Goal: Task Accomplishment & Management: Complete application form

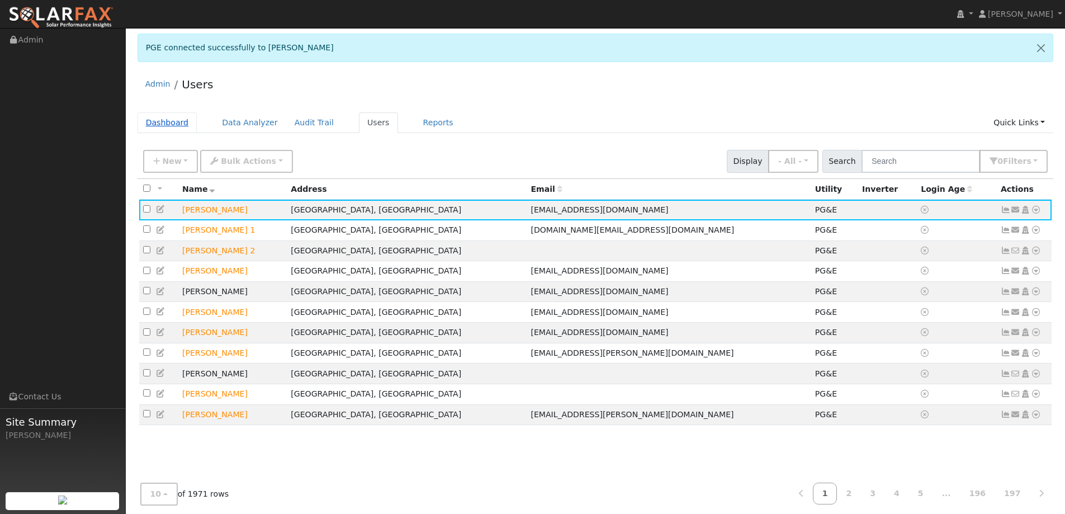
click at [172, 126] on link "Dashboard" at bounding box center [168, 122] width 60 height 21
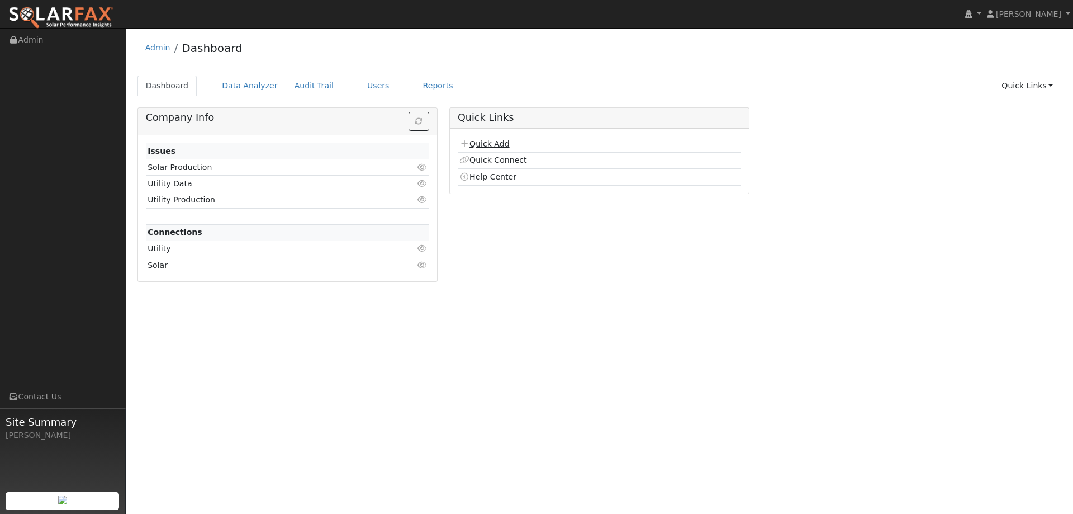
click at [490, 143] on link "Quick Add" at bounding box center [485, 143] width 50 height 9
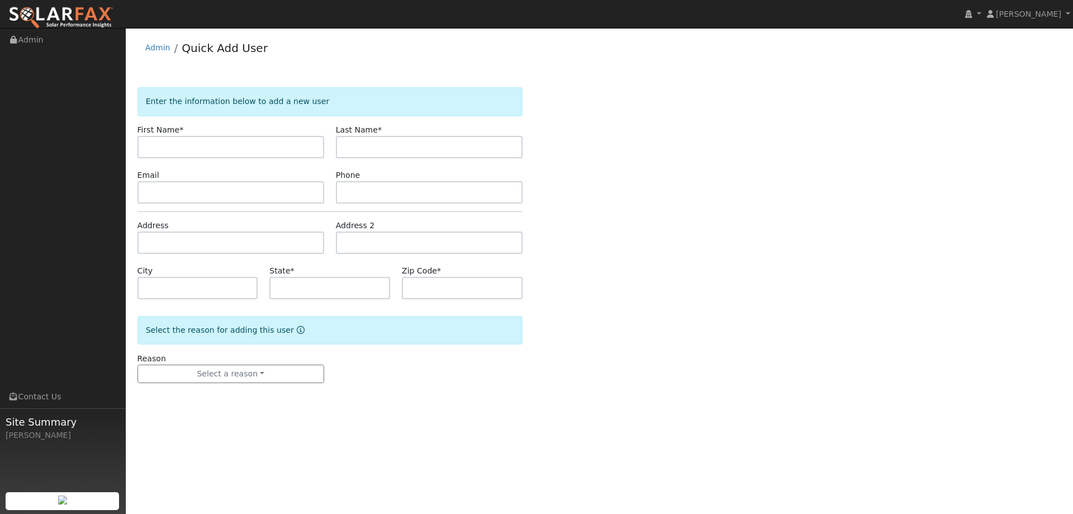
click at [318, 146] on input "text" at bounding box center [231, 147] width 187 height 22
type input "[PERSON_NAME]"
click at [383, 143] on input "text" at bounding box center [429, 147] width 187 height 22
type input "Lehrer"
click at [236, 190] on input "text" at bounding box center [231, 192] width 187 height 22
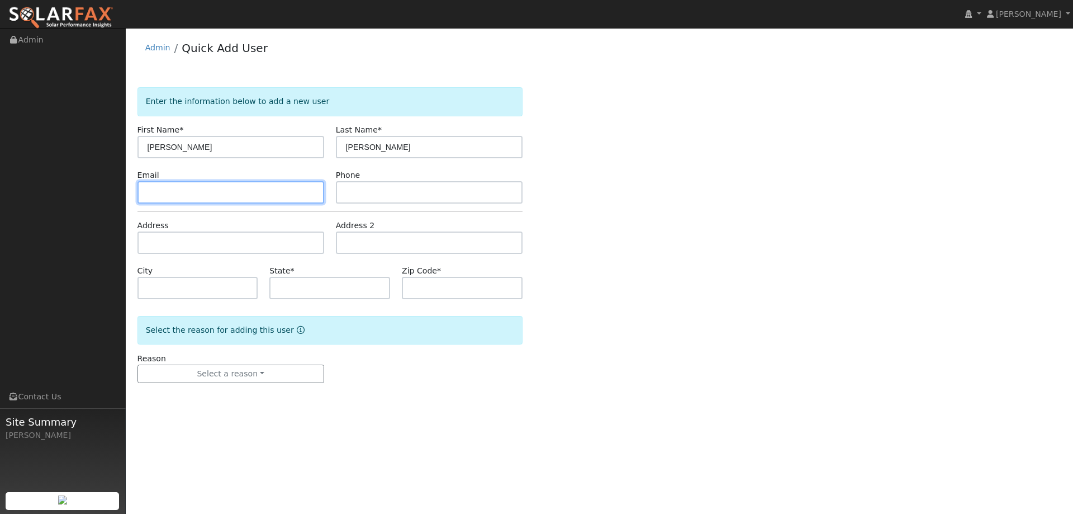
click at [282, 195] on input "text" at bounding box center [231, 192] width 187 height 22
paste input "flatland@sonic.net"
type input "flatland@sonic.net"
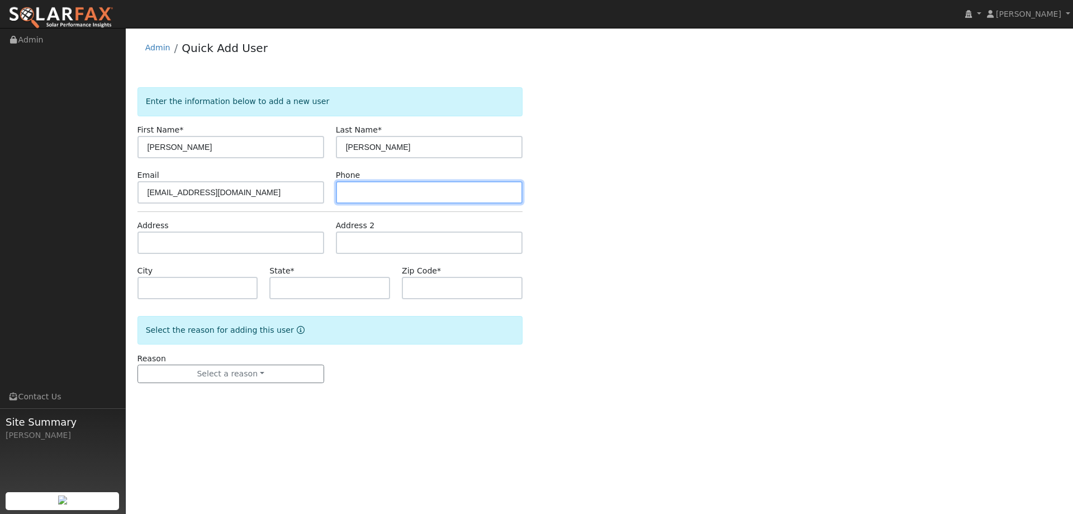
click at [475, 192] on input "text" at bounding box center [429, 192] width 187 height 22
paste input "(707) 849-8547"
type input "(707) 849-8547"
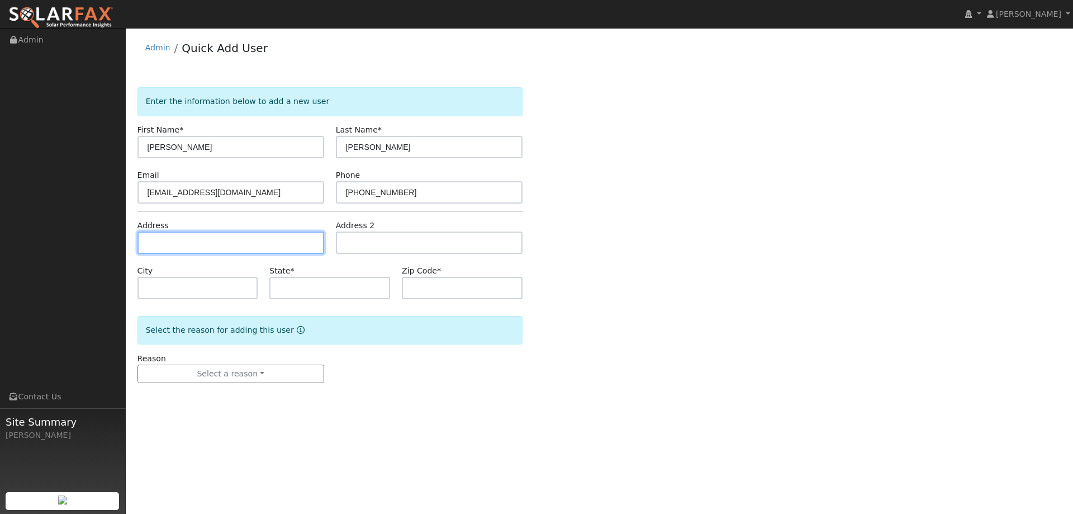
click at [309, 248] on input "text" at bounding box center [231, 242] width 187 height 22
paste input "580 Tilton Road"
type input "580 Tilton Road"
type input "Sebastopol"
type input "CA"
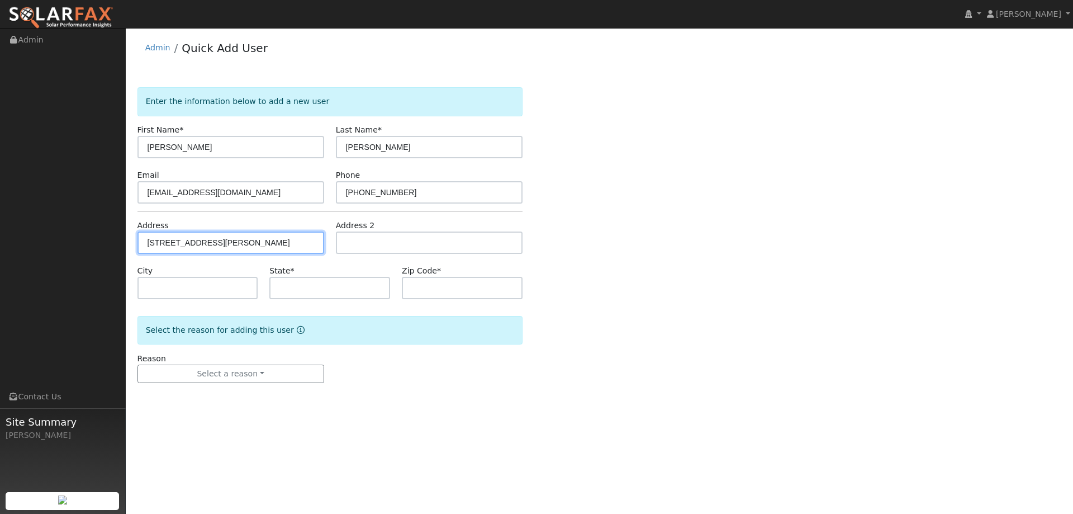
type input "95472"
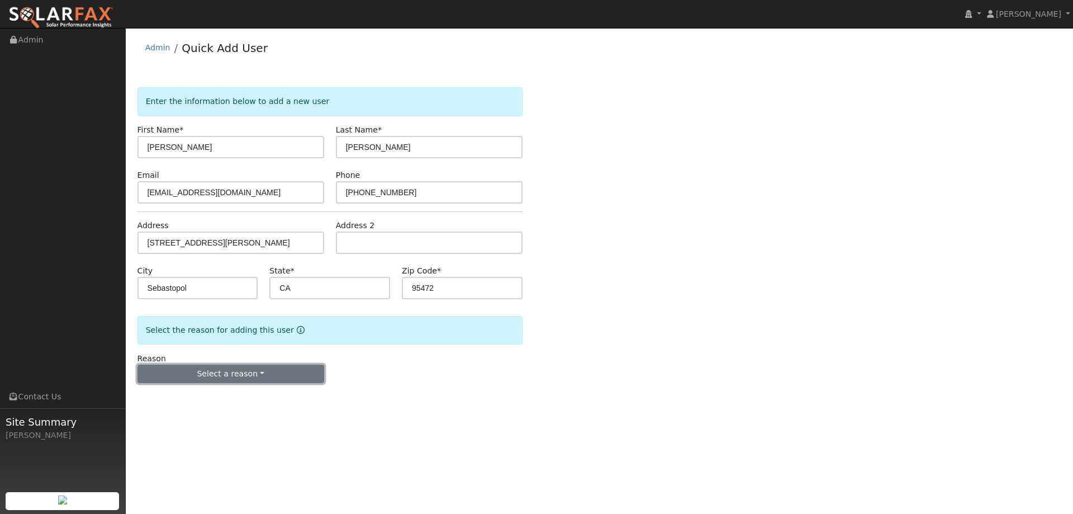
click at [232, 368] on button "Select a reason" at bounding box center [231, 373] width 187 height 19
click at [206, 387] on div "New lead New customer adding solar New customer has solar" at bounding box center [200, 413] width 125 height 56
click at [221, 372] on button "Select a reason" at bounding box center [231, 373] width 187 height 19
click at [217, 398] on link "New lead" at bounding box center [200, 397] width 124 height 16
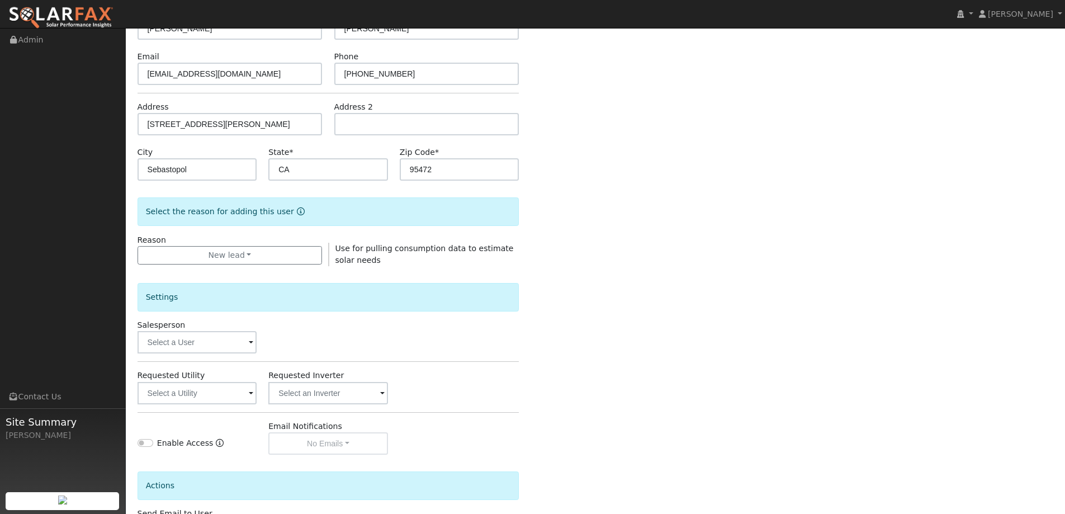
scroll to position [210, 0]
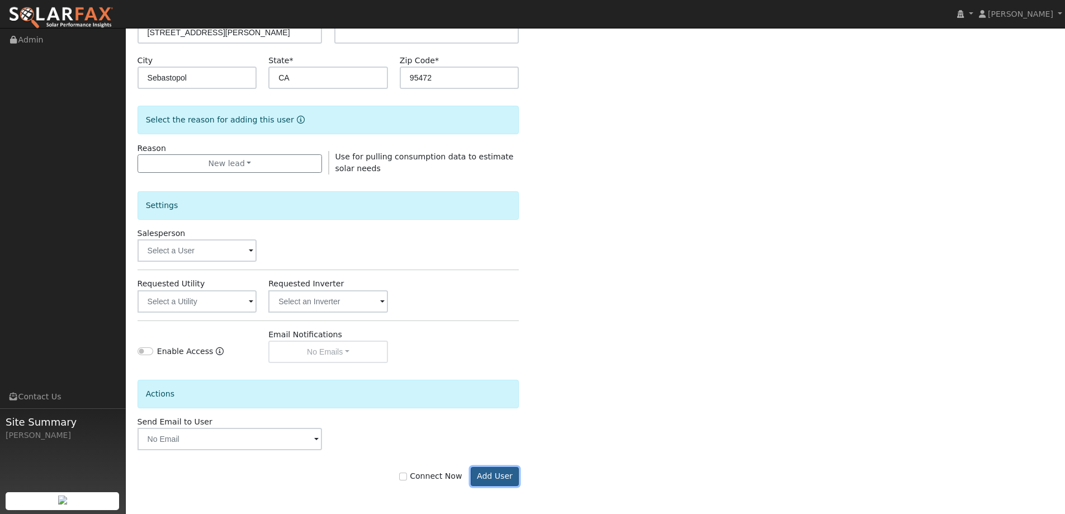
click at [506, 477] on button "Add User" at bounding box center [495, 476] width 49 height 19
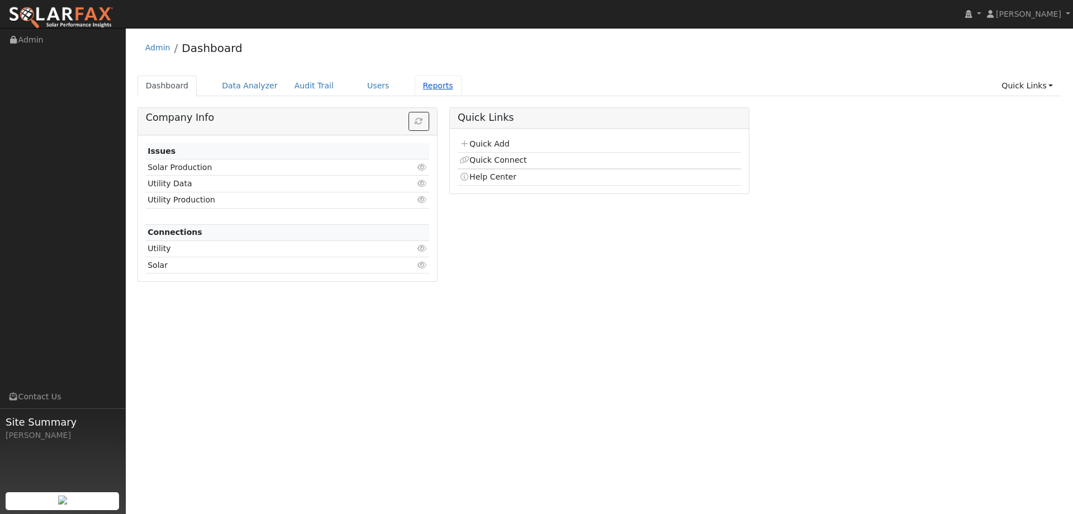
click at [415, 84] on link "Reports" at bounding box center [438, 85] width 47 height 21
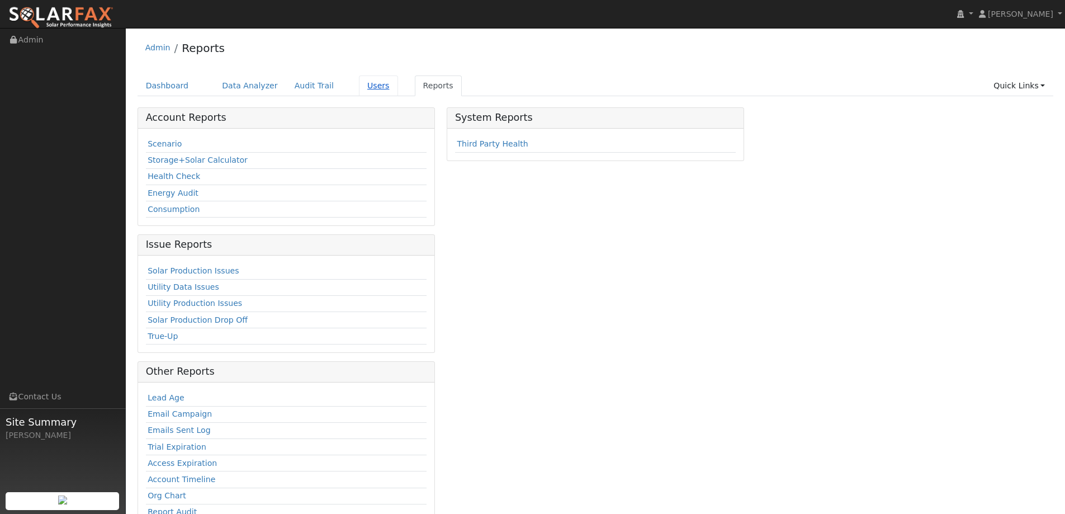
click at [359, 88] on link "Users" at bounding box center [378, 85] width 39 height 21
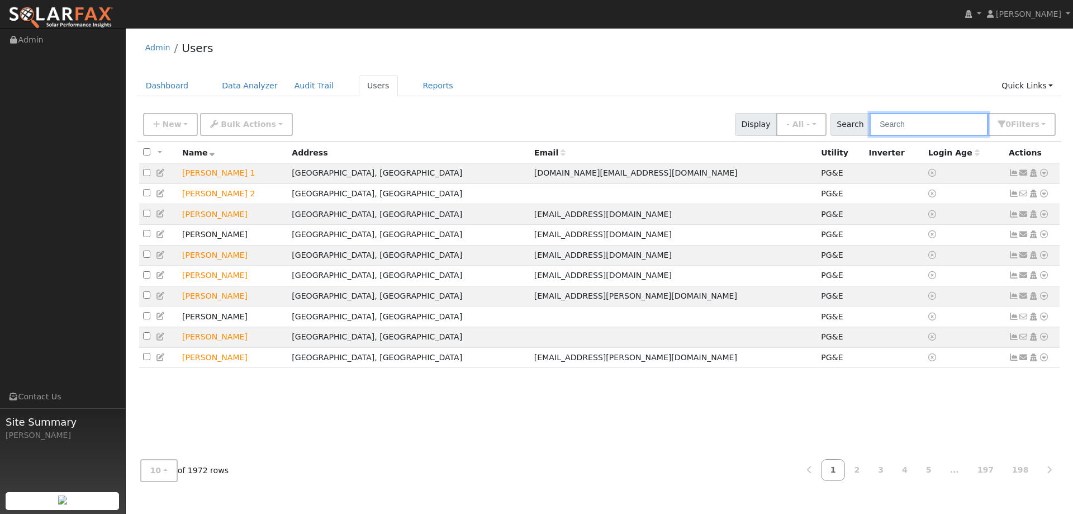
click at [911, 126] on input "text" at bounding box center [929, 124] width 119 height 23
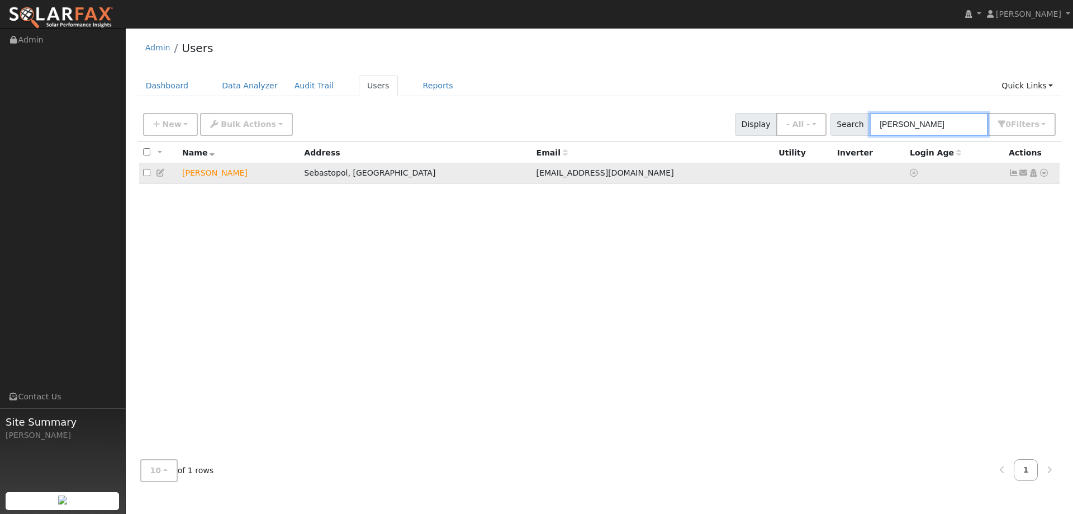
type input "Dan Lehr"
click at [1045, 174] on icon at bounding box center [1044, 173] width 10 height 8
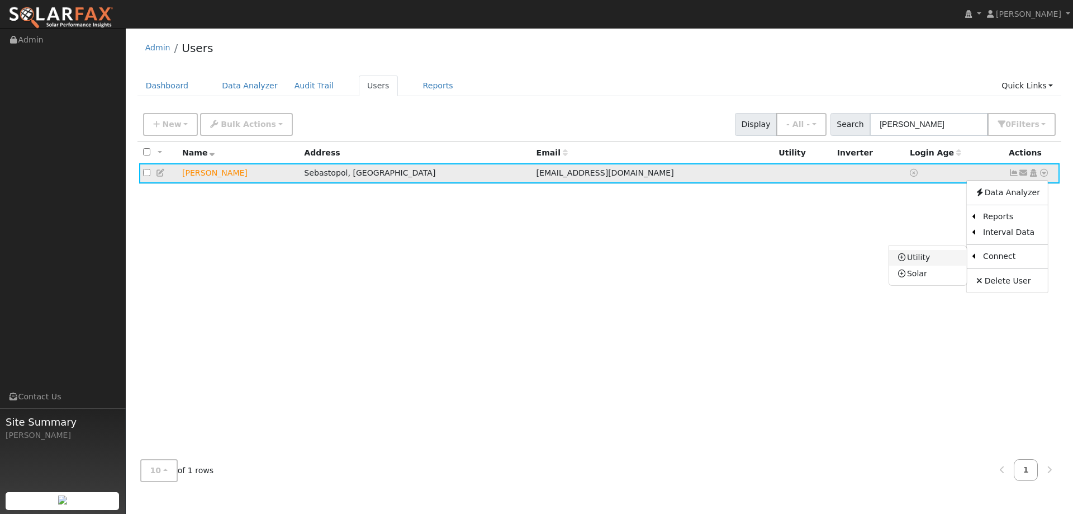
click at [945, 258] on link "Utility" at bounding box center [928, 258] width 78 height 16
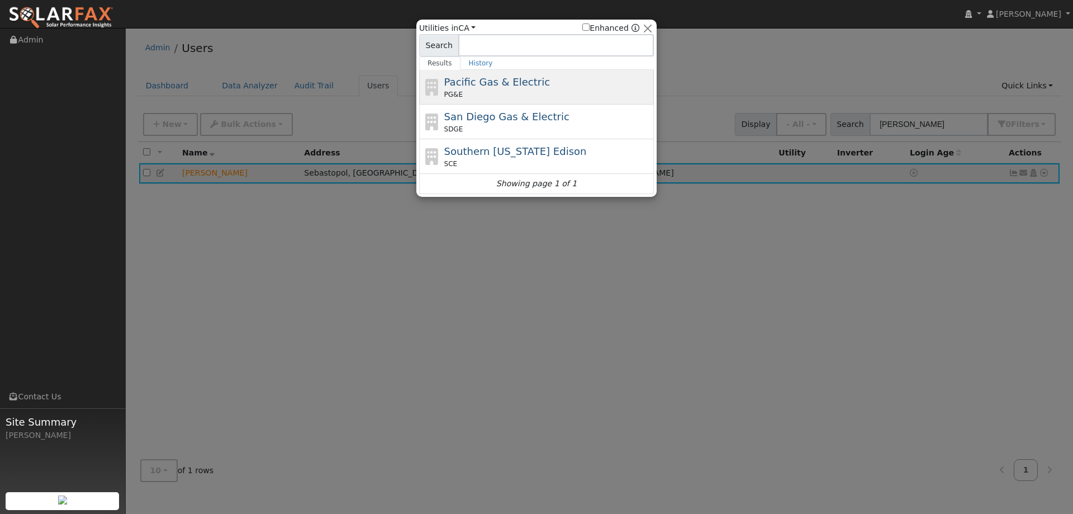
click at [518, 88] on span "Pacific Gas & Electric" at bounding box center [497, 82] width 106 height 12
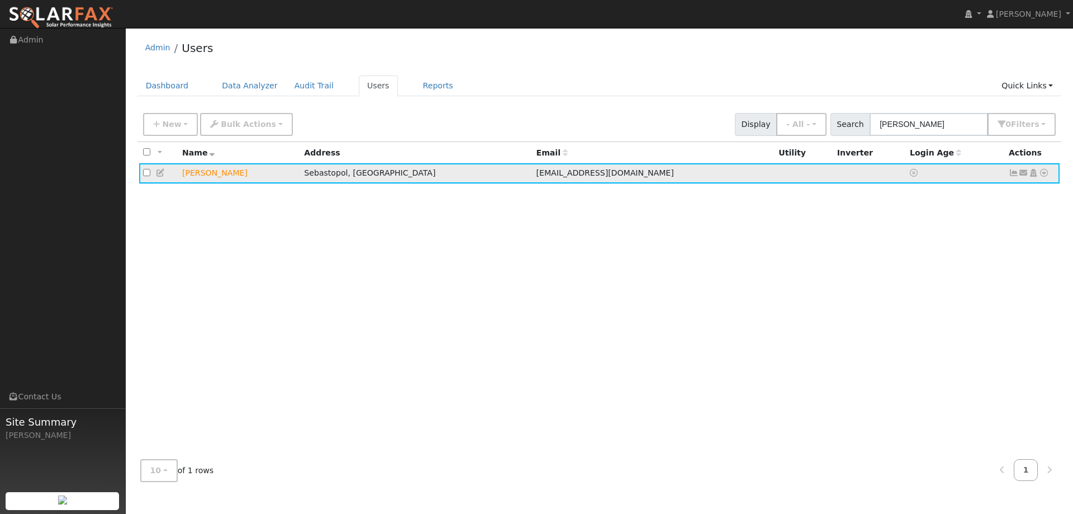
click at [1046, 176] on icon at bounding box center [1044, 173] width 10 height 8
click at [929, 259] on link "Utility" at bounding box center [928, 258] width 78 height 16
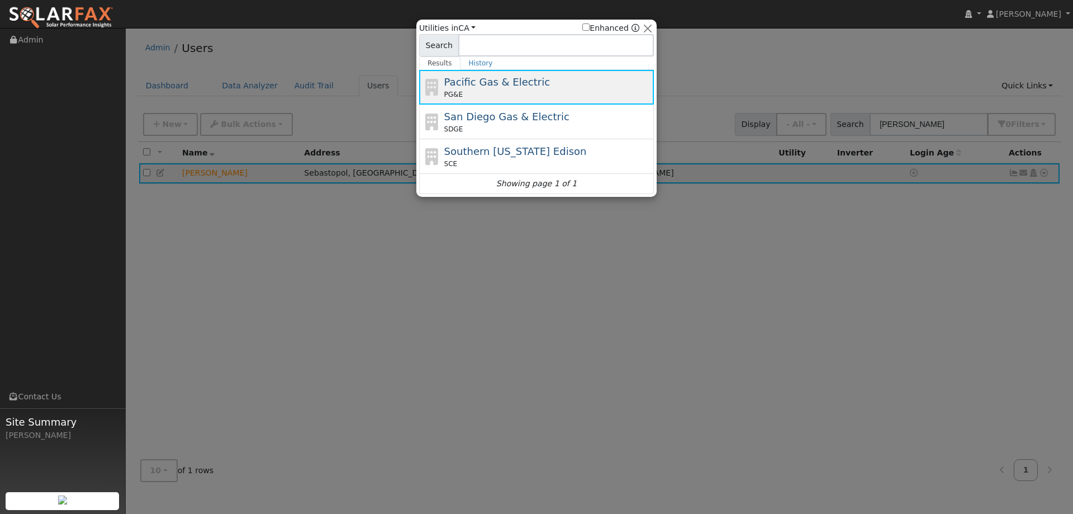
click at [581, 84] on div "Pacific Gas & Electric PG&E" at bounding box center [547, 86] width 207 height 25
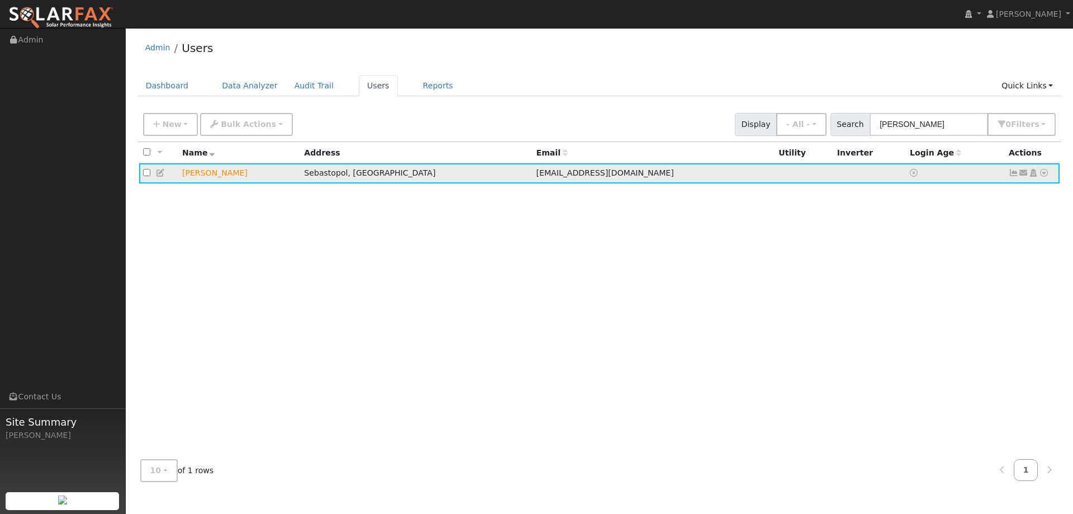
click at [1045, 177] on icon at bounding box center [1044, 173] width 10 height 8
click at [911, 252] on link "Utility" at bounding box center [928, 258] width 78 height 16
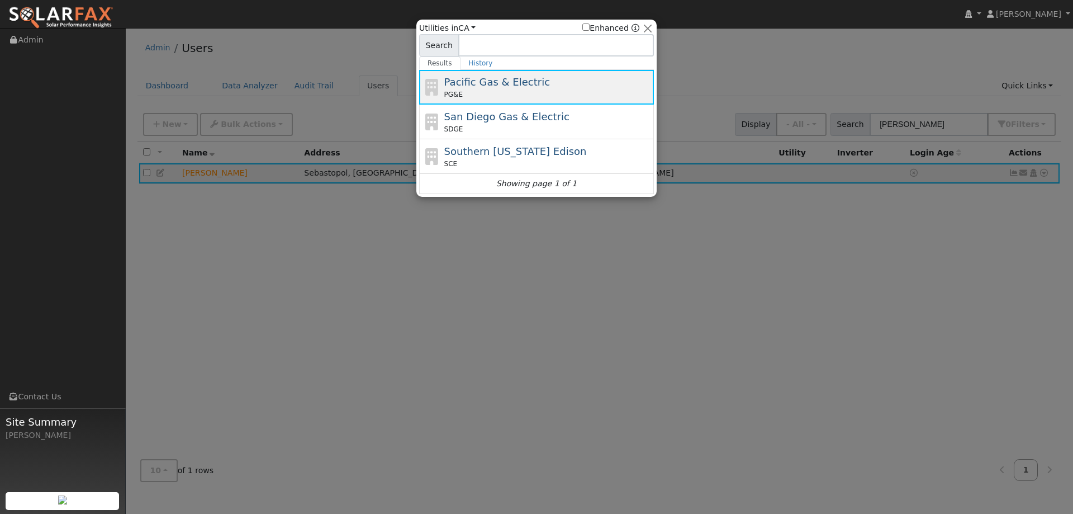
click at [544, 88] on div "Pacific Gas & Electric PG&E" at bounding box center [547, 86] width 207 height 25
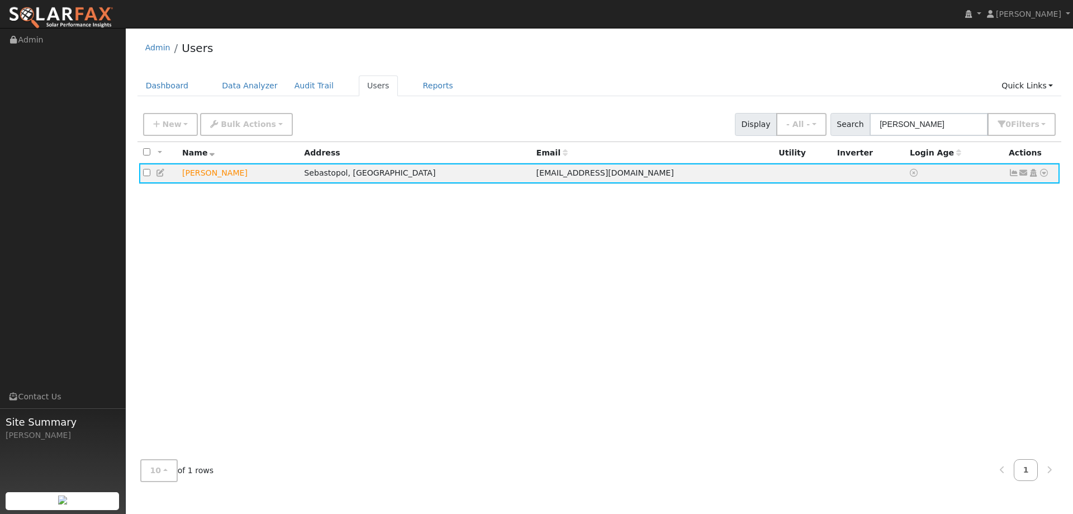
click at [544, 88] on ul "Dashboard Data Analyzer Audit Trail Users Reports Quick Links Quick Add Quick C…" at bounding box center [600, 85] width 925 height 21
click at [586, 110] on div "New Add User Quick Add Quick Connect Quick Convert Lead Bulk Actions Send Email…" at bounding box center [599, 122] width 917 height 27
click at [689, 136] on div "New Add User Quick Add Quick Connect Quick Convert Lead Bulk Actions Send Email…" at bounding box center [599, 122] width 917 height 27
